Goal: Navigation & Orientation: Find specific page/section

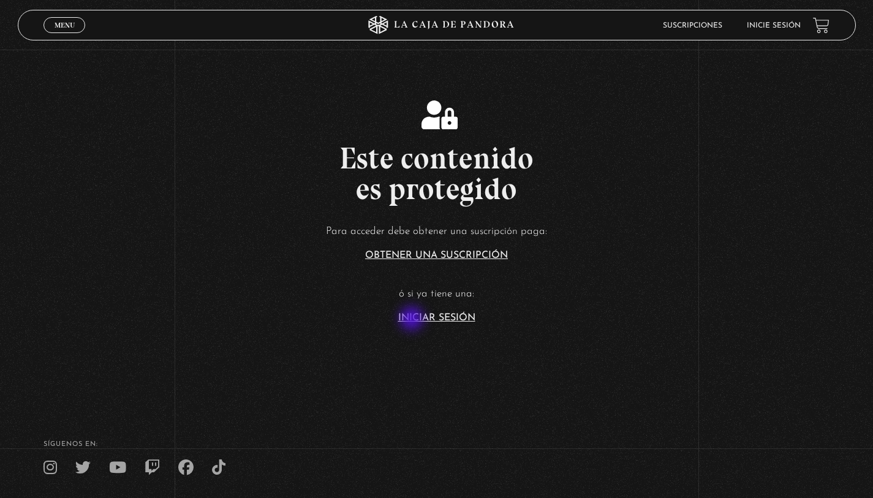
click at [413, 320] on link "Iniciar Sesión" at bounding box center [436, 318] width 77 height 10
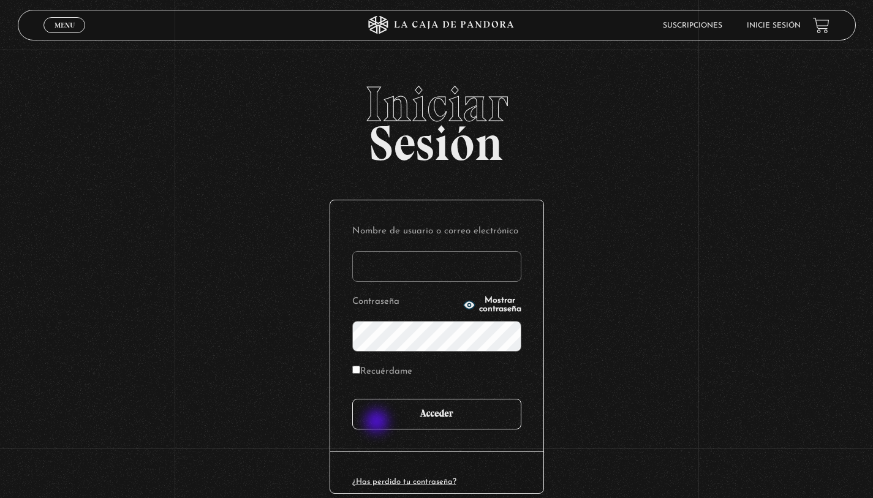
type input "[EMAIL_ADDRESS][PERSON_NAME][DOMAIN_NAME]"
click at [378, 422] on input "Acceder" at bounding box center [436, 414] width 169 height 31
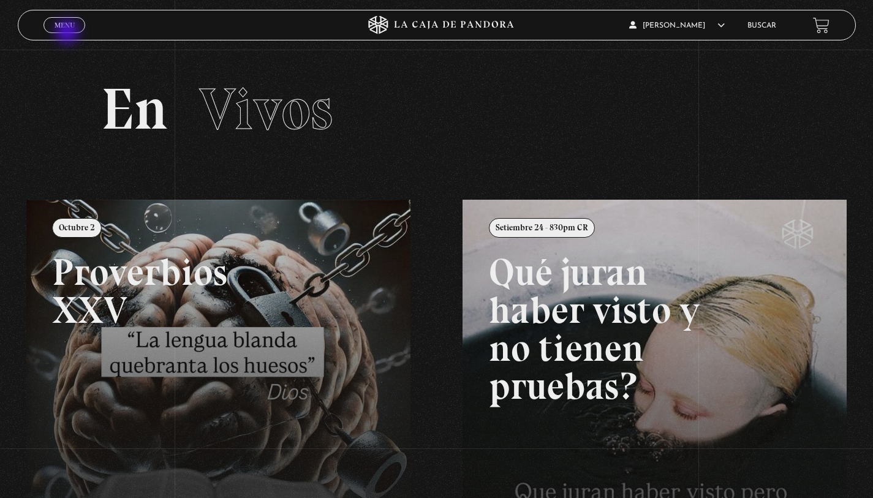
click at [69, 33] on link "Menu Cerrar" at bounding box center [64, 25] width 42 height 16
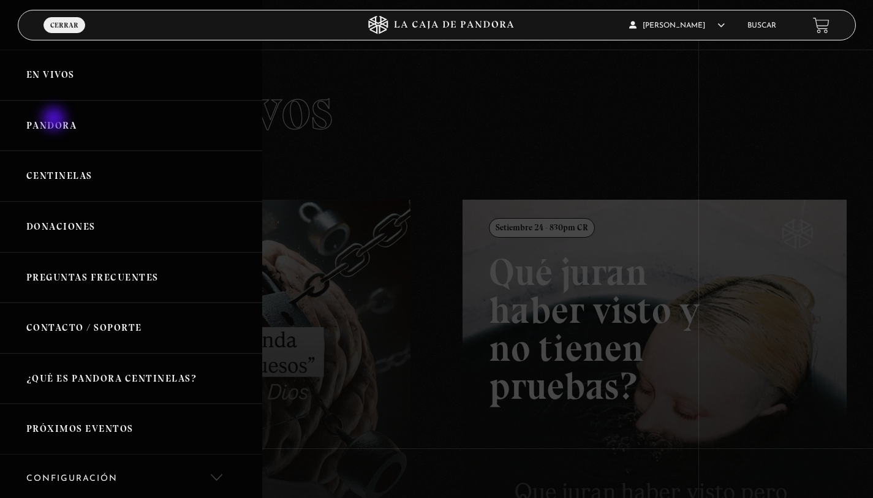
click at [55, 120] on link "Pandora" at bounding box center [131, 125] width 262 height 51
